Goal: Find specific page/section: Find specific page/section

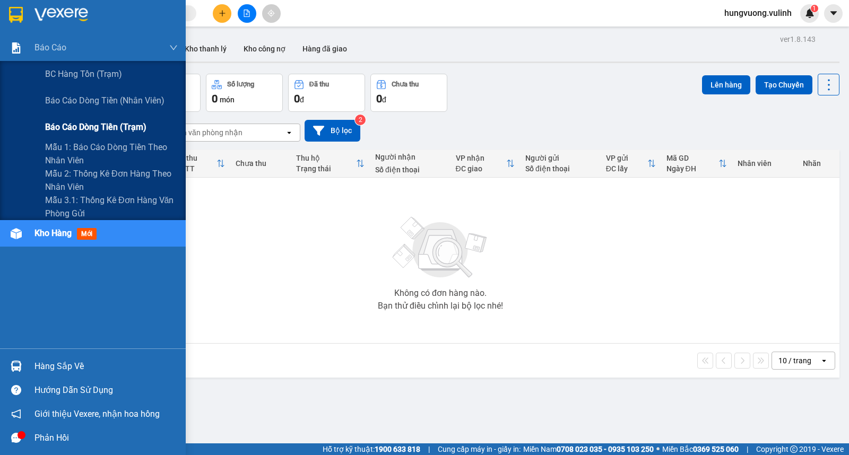
click at [71, 128] on span "Báo cáo dòng tiền (trạm)" at bounding box center [95, 127] width 101 height 13
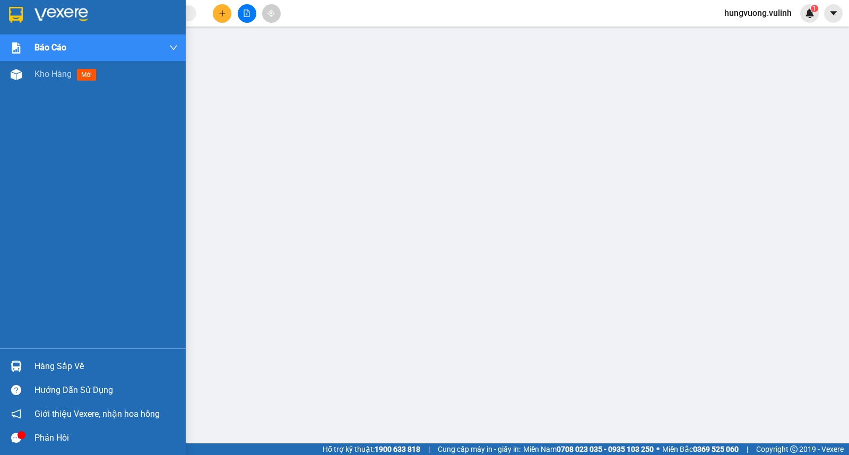
drag, startPoint x: 38, startPoint y: 76, endPoint x: 59, endPoint y: 2, distance: 78.0
click at [38, 76] on span "Kho hàng" at bounding box center [53, 74] width 37 height 10
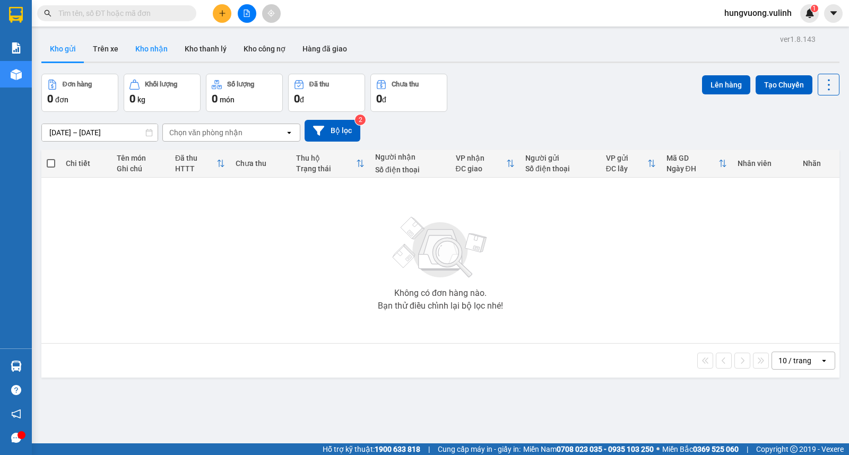
click at [154, 48] on button "Kho nhận" at bounding box center [151, 48] width 49 height 25
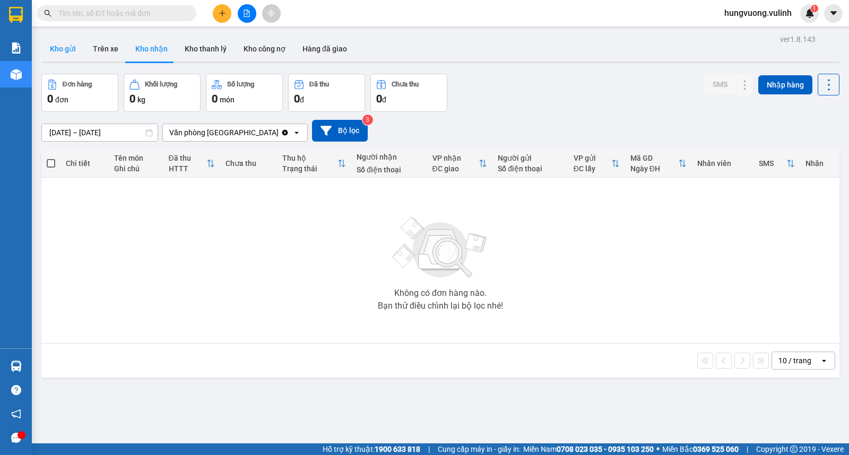
click at [62, 55] on button "Kho gửi" at bounding box center [62, 48] width 43 height 25
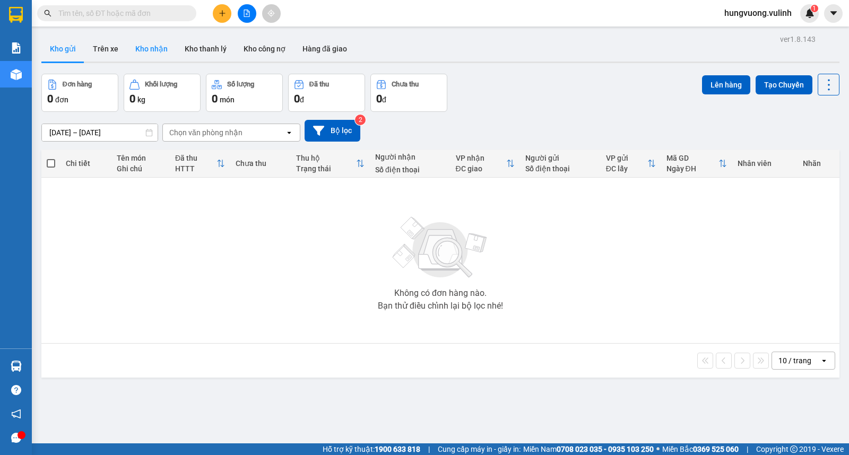
click at [156, 50] on button "Kho nhận" at bounding box center [151, 48] width 49 height 25
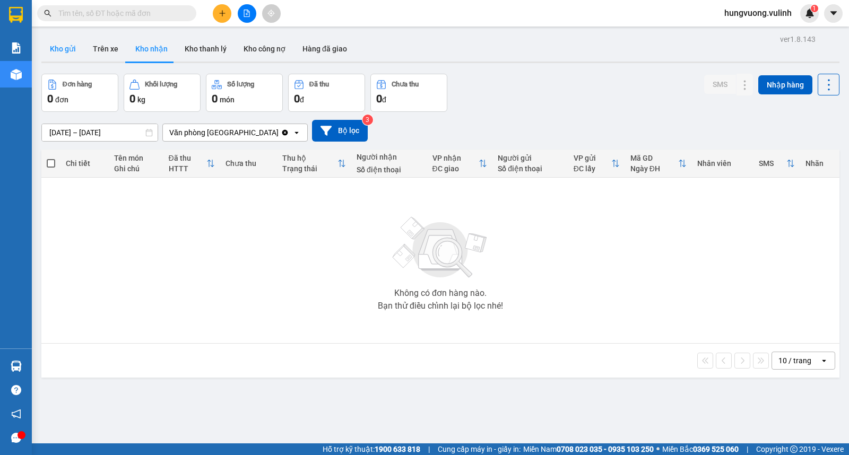
click at [70, 56] on button "Kho gửi" at bounding box center [62, 48] width 43 height 25
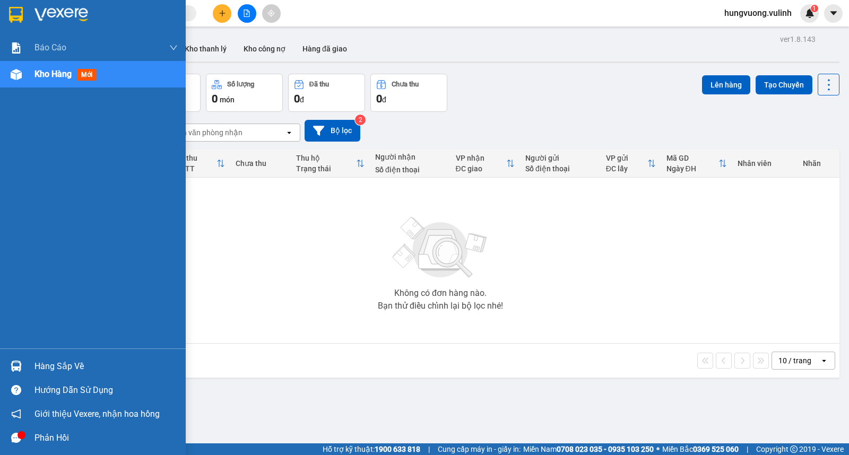
click at [41, 361] on div "Hàng sắp về" at bounding box center [106, 367] width 143 height 16
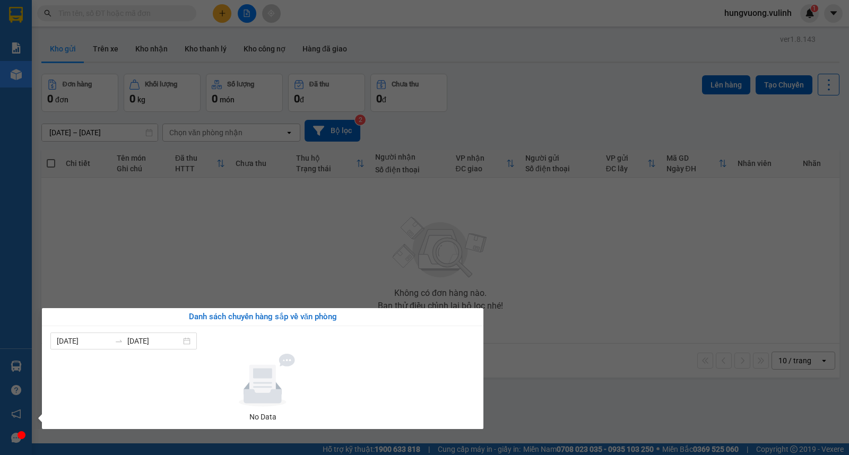
click at [209, 267] on section "Kết quả tìm kiếm ( 0 ) Bộ lọc No Data hungvuong.vulinh 1 Báo cáo BC hàng tồn (t…" at bounding box center [424, 227] width 849 height 455
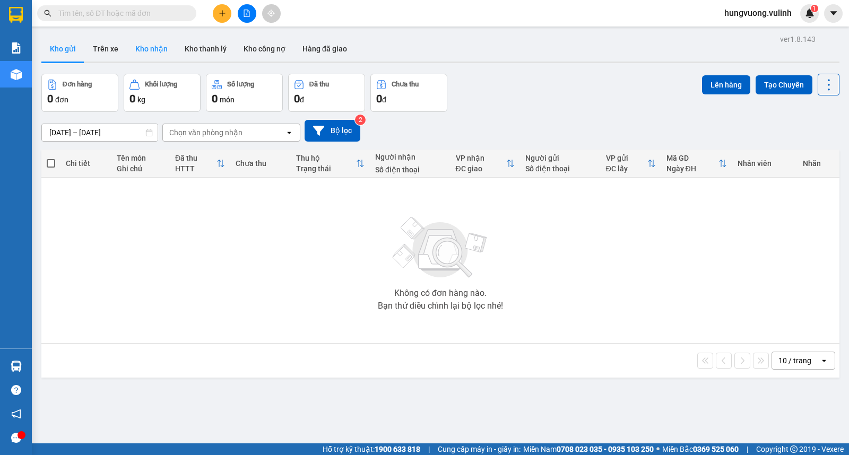
click at [158, 48] on button "Kho nhận" at bounding box center [151, 48] width 49 height 25
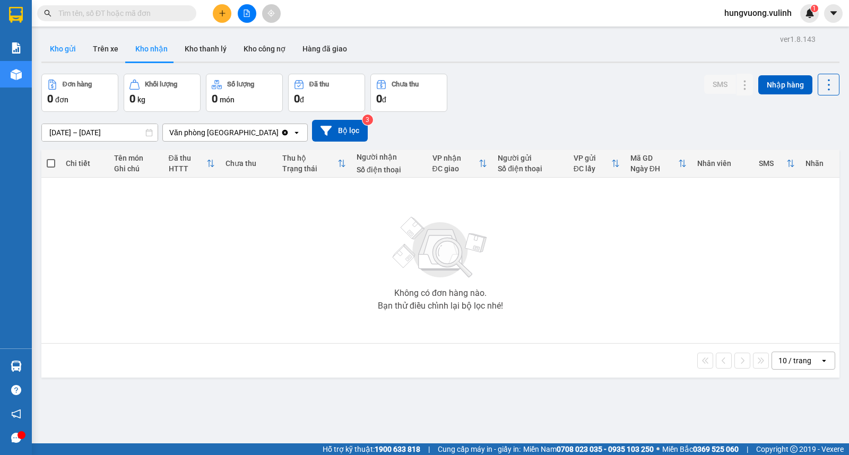
click at [56, 51] on button "Kho gửi" at bounding box center [62, 48] width 43 height 25
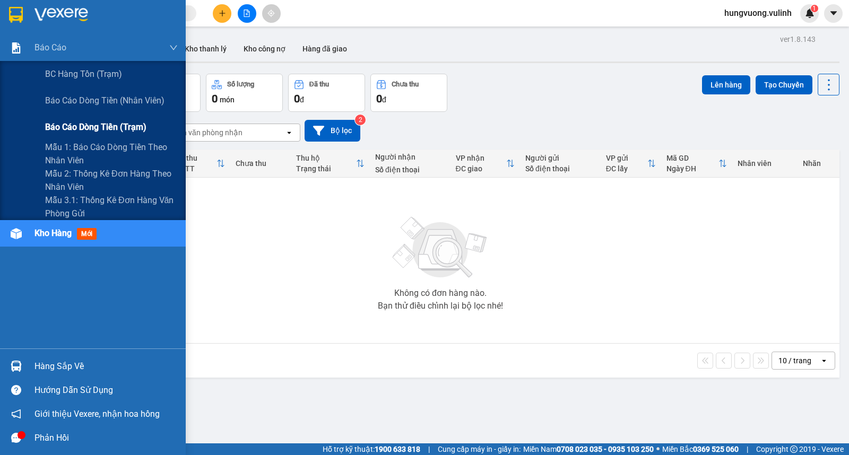
click at [83, 121] on span "Báo cáo dòng tiền (trạm)" at bounding box center [95, 127] width 101 height 13
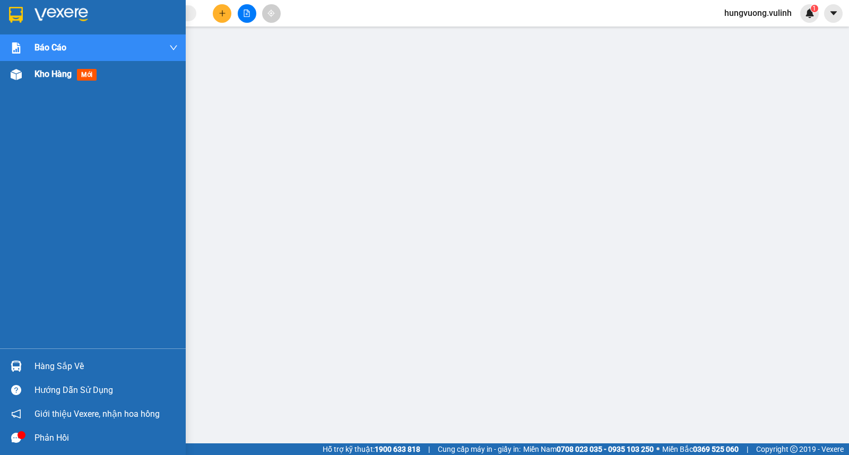
click at [31, 80] on div "Kho hàng mới" at bounding box center [93, 74] width 186 height 27
